Goal: Check status: Check status

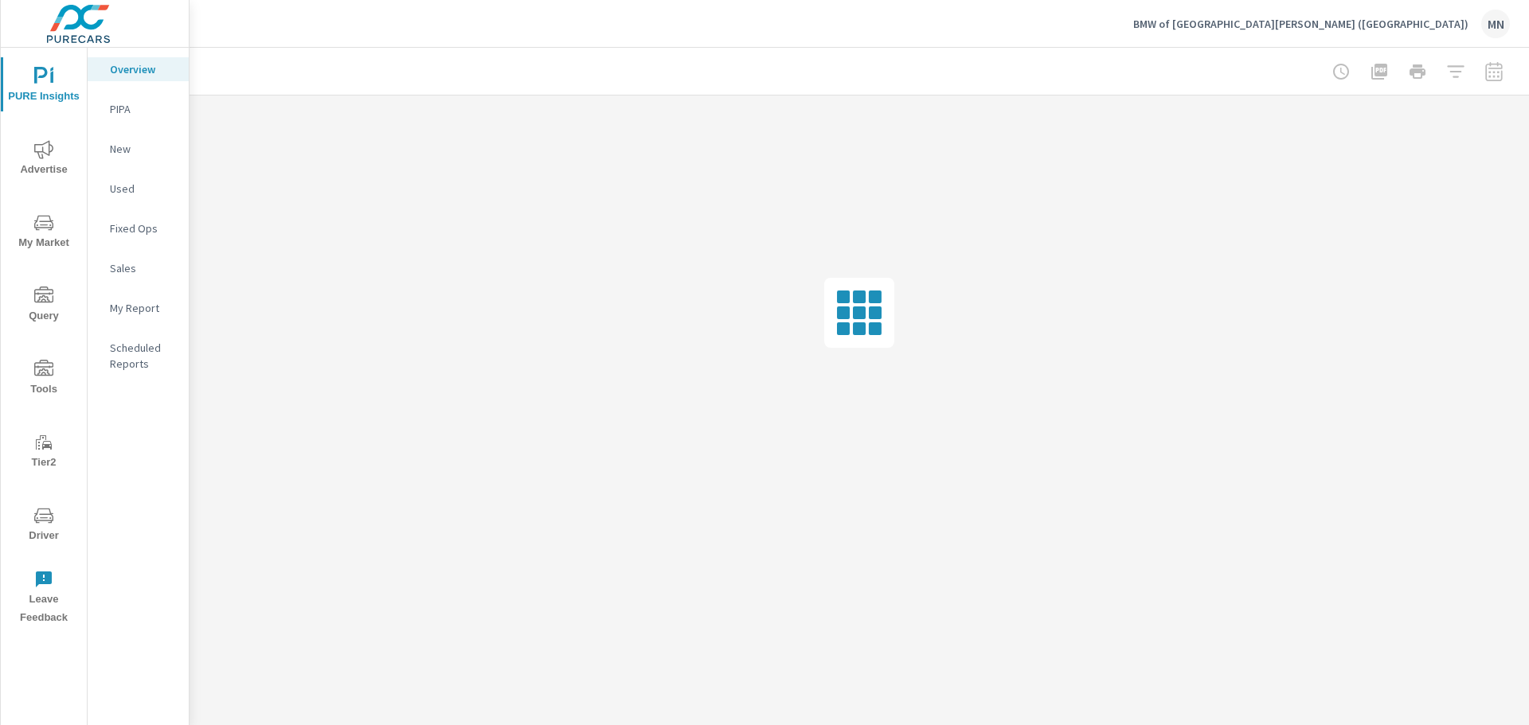
click at [32, 158] on span "Advertise" at bounding box center [44, 159] width 76 height 39
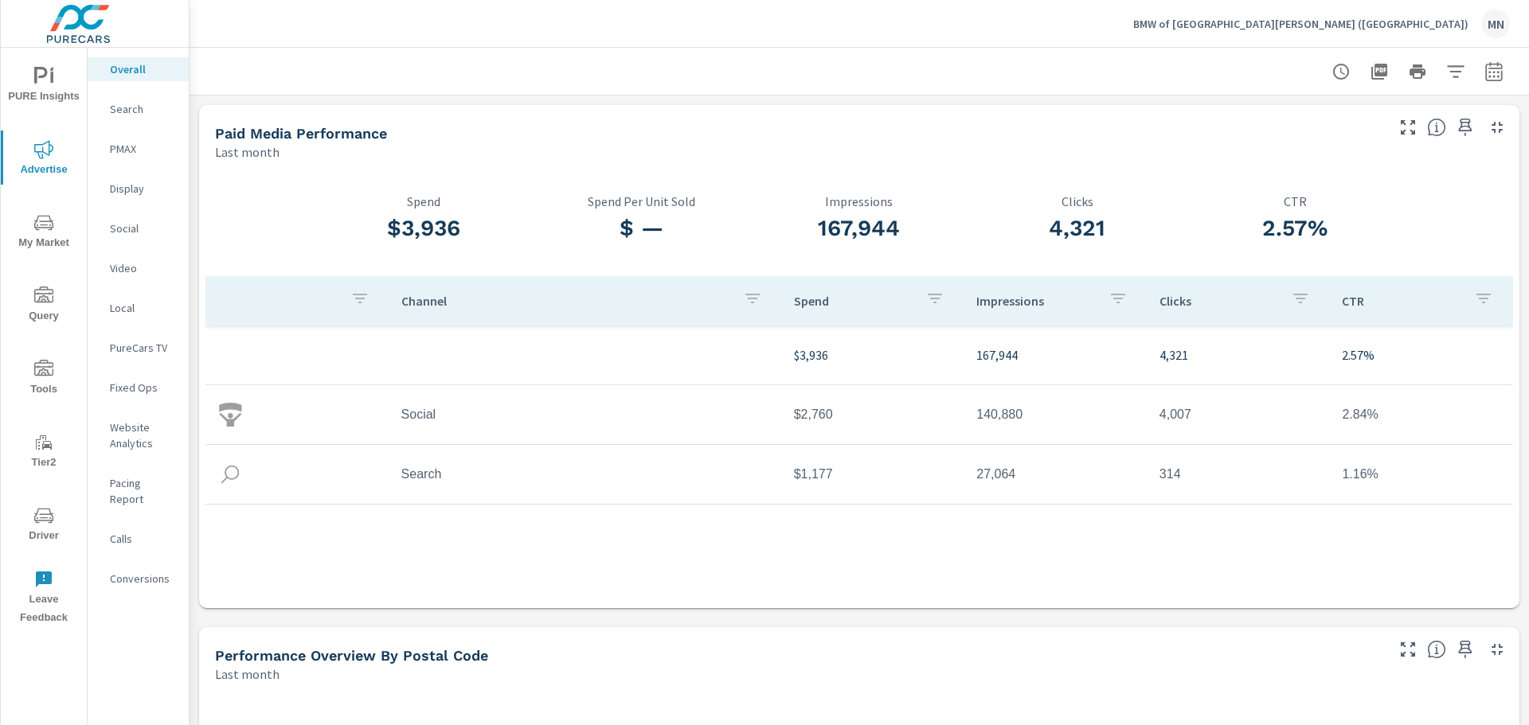
click at [1484, 80] on icon "button" at bounding box center [1493, 71] width 19 height 19
click at [1380, 122] on div "Custom [DATE] Last week Last 7 days Last 14 days Last 30 days Last 45 days Last…" at bounding box center [1354, 138] width 172 height 45
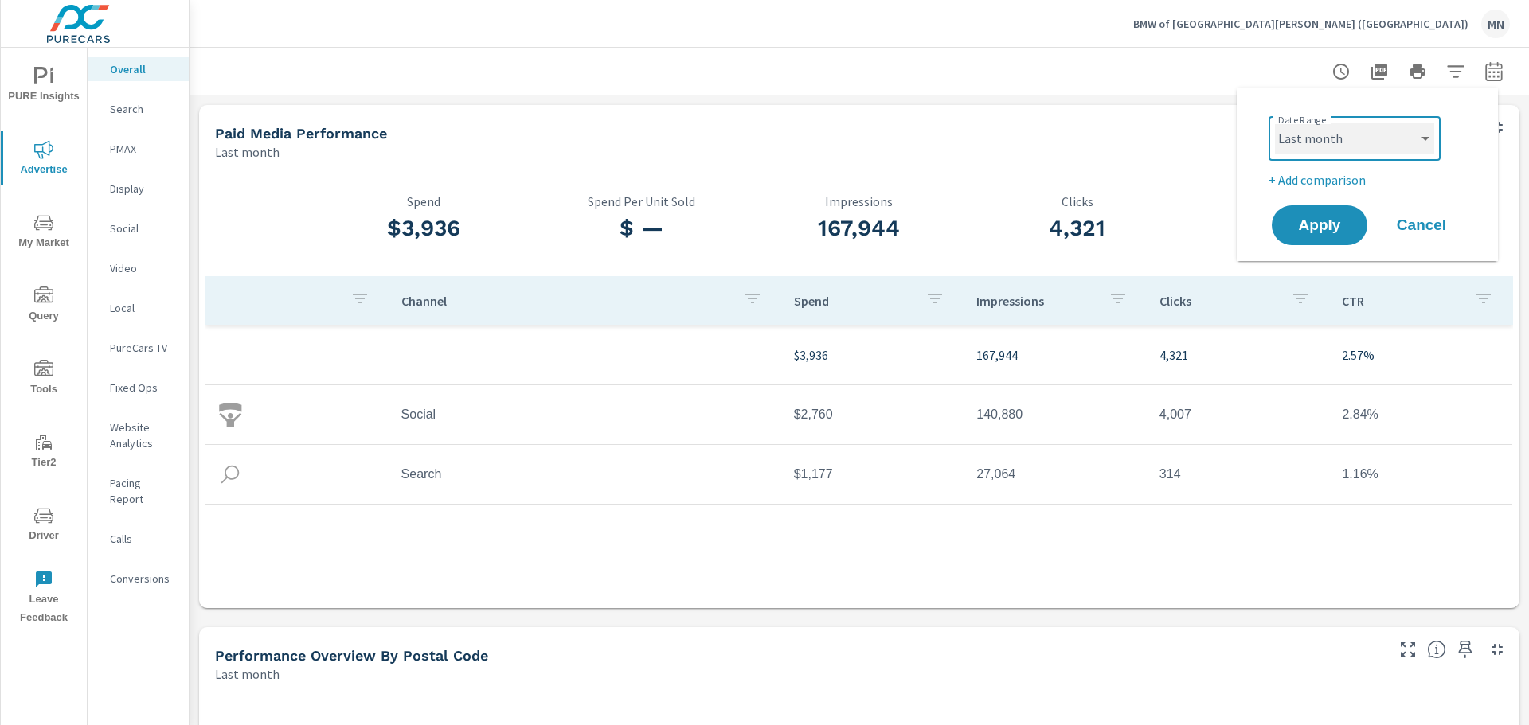
click at [1380, 133] on select "Custom [DATE] Last week Last 7 days Last 14 days Last 30 days Last 45 days Last…" at bounding box center [1354, 139] width 159 height 32
click at [1275, 123] on select "Custom [DATE] Last week Last 7 days Last 14 days Last 30 days Last 45 days Last…" at bounding box center [1354, 139] width 159 height 32
select select "[DATE]"
click at [1307, 224] on span "Apply" at bounding box center [1319, 225] width 65 height 15
